Goal: Task Accomplishment & Management: Manage account settings

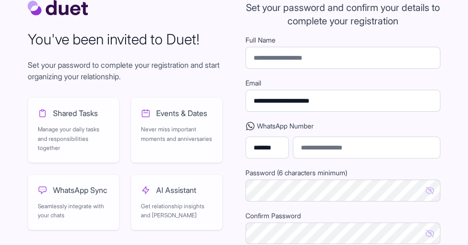
click at [417, 67] on input "Full Name" at bounding box center [342, 58] width 195 height 22
click at [411, 64] on input "Full Name" at bounding box center [342, 58] width 195 height 22
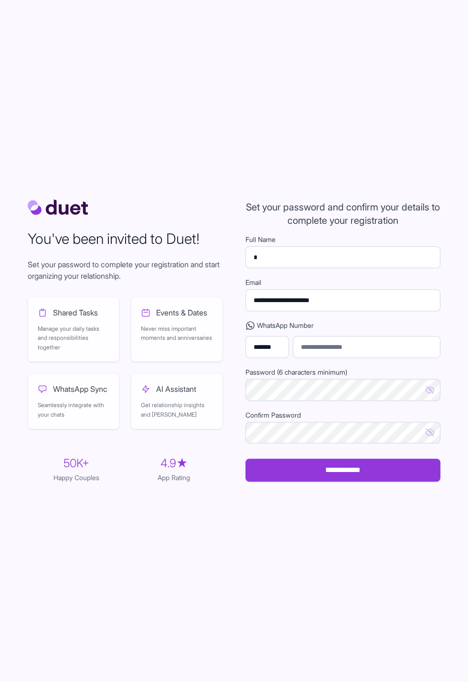
scroll to position [50, 0]
type input "*"
click at [387, 497] on div "You've been invited to Duet! Set your password to complete your registration an…" at bounding box center [233, 341] width 427 height 682
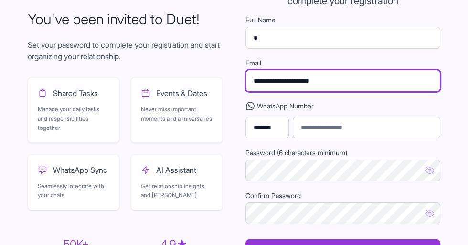
scroll to position [33, 0]
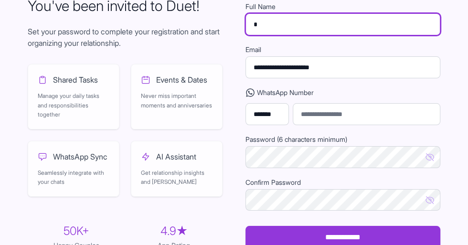
click at [385, 32] on input "*" at bounding box center [342, 24] width 195 height 22
type input "*******"
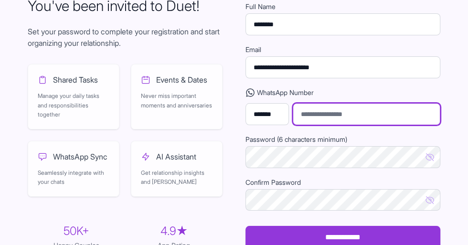
click at [390, 122] on input "tel" at bounding box center [365, 114] width 147 height 22
type input "*"
type input "**********"
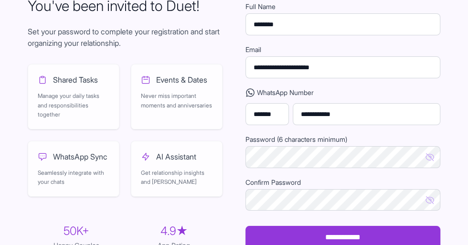
scroll to position [42, 0]
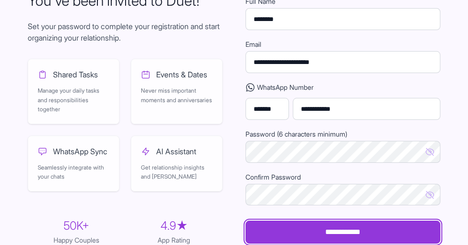
click at [417, 242] on input "**********" at bounding box center [342, 231] width 195 height 23
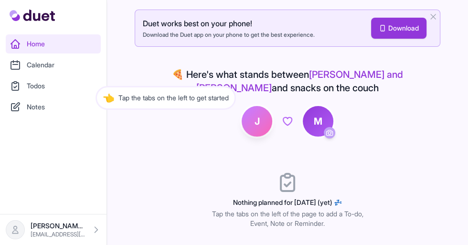
click at [95, 74] on div "👈 Tap the tabs on the left to get started" at bounding box center [165, 86] width 140 height 24
click at [96, 85] on div "👈 Tap the tabs on the left to get started" at bounding box center [165, 86] width 140 height 24
click at [30, 108] on link "Notes" at bounding box center [53, 106] width 95 height 19
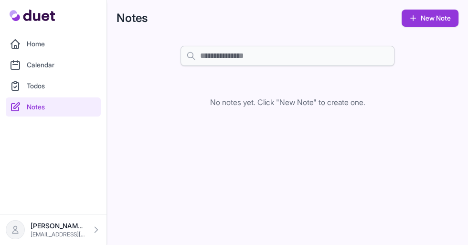
click at [30, 49] on link "Home" at bounding box center [53, 43] width 95 height 19
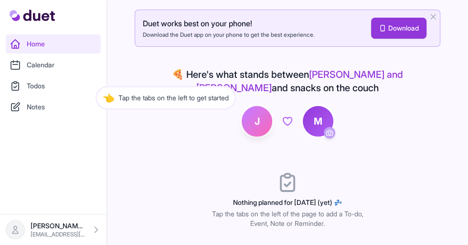
click at [103, 85] on span "👈" at bounding box center [109, 85] width 12 height 13
click at [37, 64] on link "Calendar" at bounding box center [53, 64] width 95 height 19
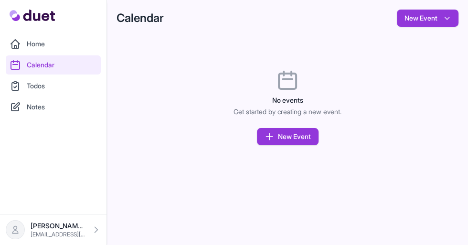
click at [44, 86] on link "Todos" at bounding box center [53, 85] width 95 height 19
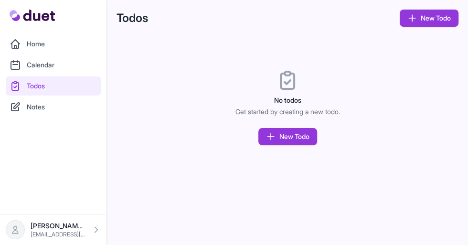
click at [26, 114] on link "Notes" at bounding box center [53, 106] width 95 height 19
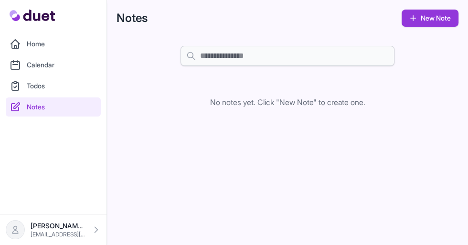
click at [30, 50] on link "Home" at bounding box center [53, 43] width 95 height 19
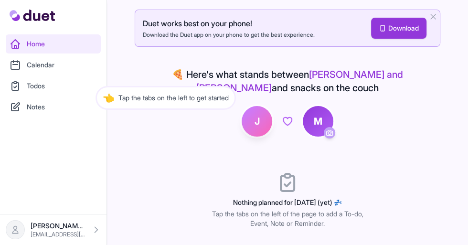
click at [434, 18] on icon "button" at bounding box center [433, 17] width 10 height 10
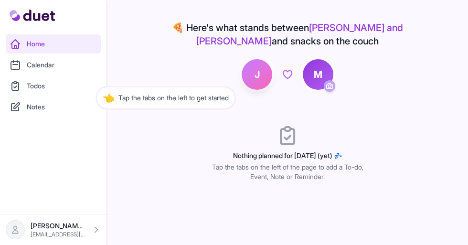
click at [16, 108] on icon at bounding box center [15, 106] width 11 height 11
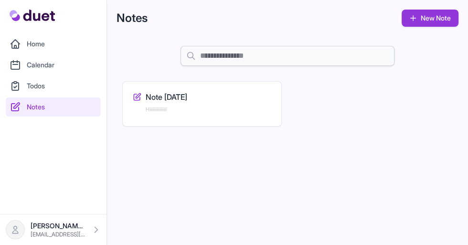
click at [36, 230] on p "Mike Jo" at bounding box center [58, 226] width 55 height 10
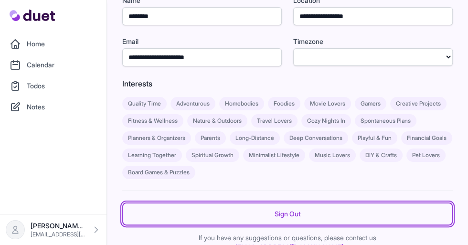
click at [124, 206] on link "Sign Out" at bounding box center [287, 213] width 330 height 23
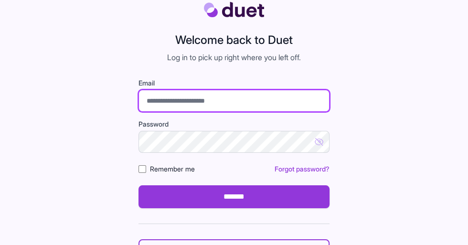
scroll to position [19, 0]
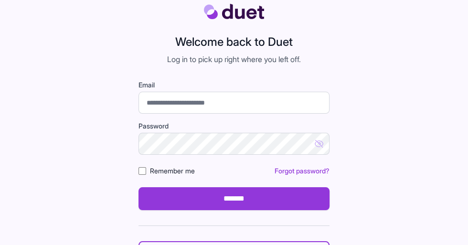
click at [56, 107] on div "Welcome back to Duet Log in to pick up right where you left off. Email Password…" at bounding box center [233, 152] width 427 height 342
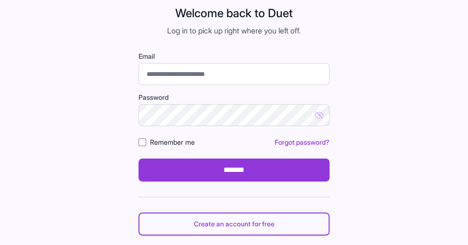
scroll to position [53, 0]
